Goal: Information Seeking & Learning: Find contact information

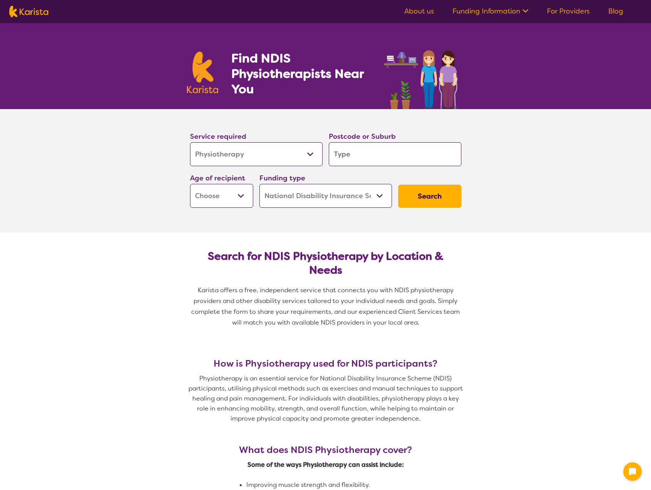
select select "Physiotherapy"
select select "NDIS"
select select "Physiotherapy"
select select "NDIS"
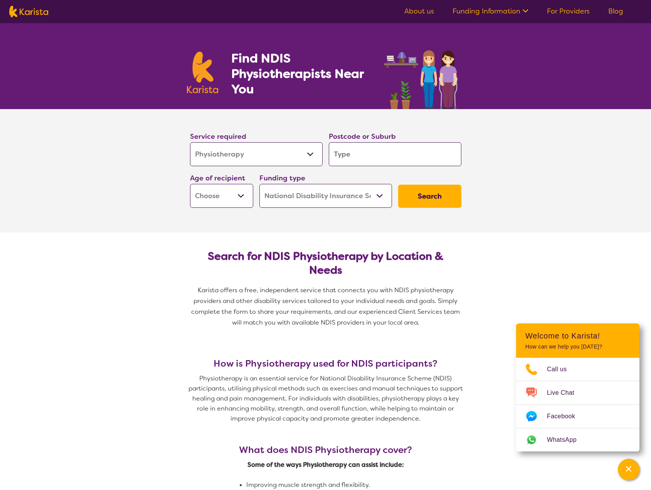
click at [352, 153] on input "search" at bounding box center [395, 154] width 133 height 24
type input "b"
type input "bi"
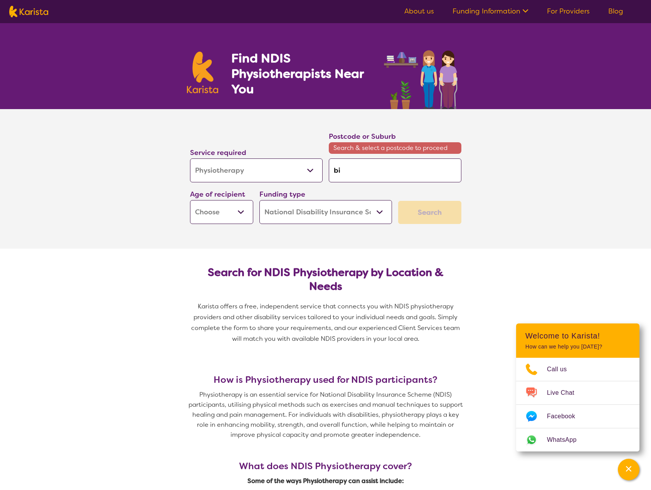
type input "bic"
type input "bict"
type input "bicto"
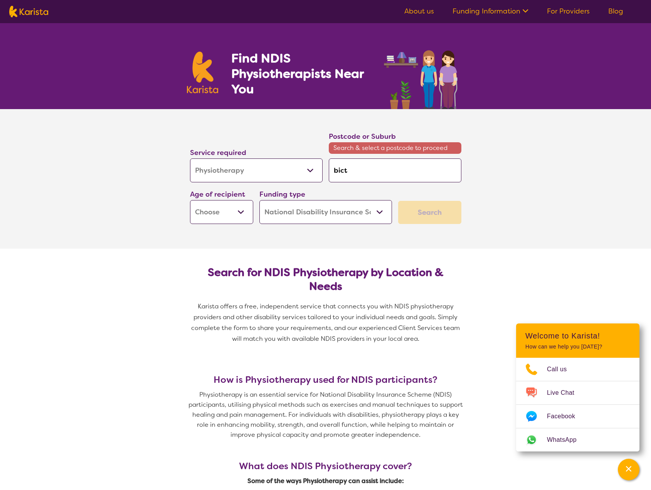
type input "bicto"
type input "bicton"
click at [351, 189] on em "Bicton" at bounding box center [344, 192] width 20 height 8
type input "6157"
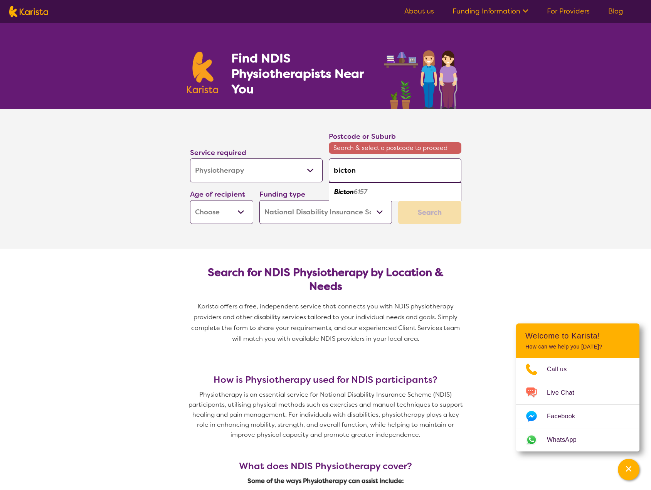
type input "6157"
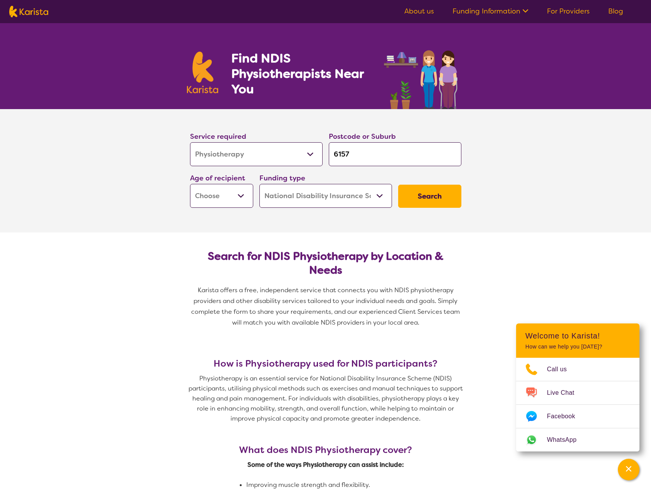
click at [423, 199] on button "Search" at bounding box center [429, 196] width 63 height 23
click at [222, 194] on select "Early Childhood - 0 to 9 Child - 10 to 11 Adolescent - 12 to 17 Adult - 18 to 6…" at bounding box center [221, 196] width 63 height 24
select select "AS"
click at [190, 184] on select "Early Childhood - 0 to 9 Child - 10 to 11 Adolescent - 12 to 17 Adult - 18 to 6…" at bounding box center [221, 196] width 63 height 24
select select "AS"
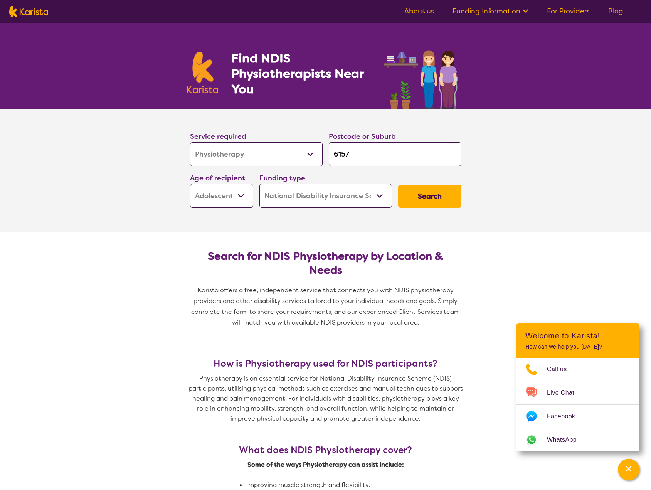
click at [223, 204] on select "Early Childhood - 0 to 9 Child - 10 to 11 Adolescent - 12 to 17 Adult - 18 to 6…" at bounding box center [221, 196] width 63 height 24
select select "AD"
click at [190, 184] on select "Early Childhood - 0 to 9 Child - 10 to 11 Adolescent - 12 to 17 Adult - 18 to 6…" at bounding box center [221, 196] width 63 height 24
select select "AD"
click at [439, 199] on button "Search" at bounding box center [429, 196] width 63 height 23
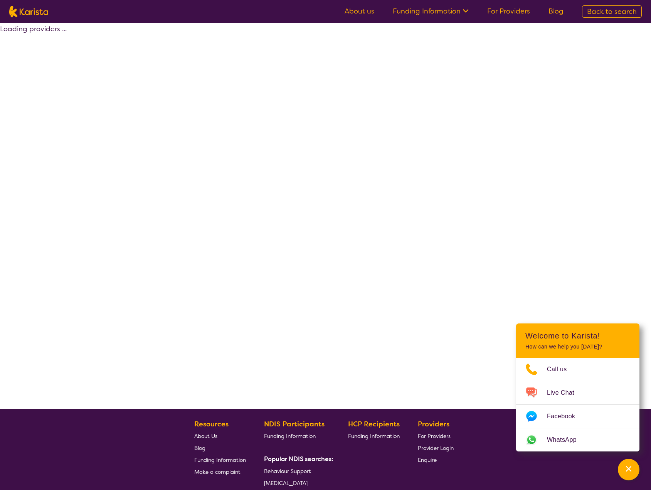
select select "by_score"
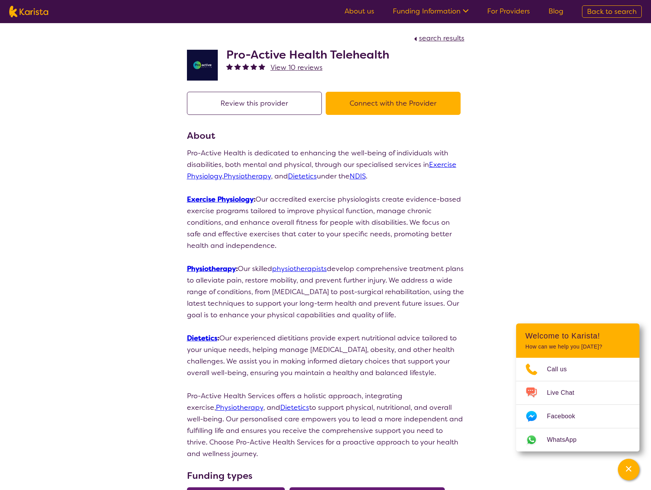
click at [279, 56] on h2 "Pro-Active Health Telehealth" at bounding box center [307, 55] width 163 height 14
